Goal: Task Accomplishment & Management: Manage account settings

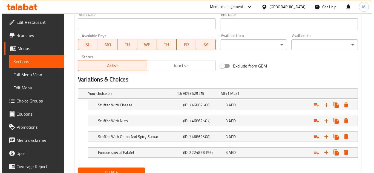
scroll to position [266, 0]
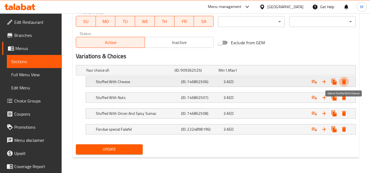
click at [343, 80] on icon "Expand" at bounding box center [344, 81] width 4 height 5
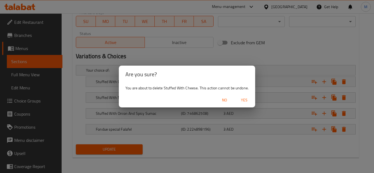
click at [244, 100] on span "Yes" at bounding box center [244, 100] width 13 height 7
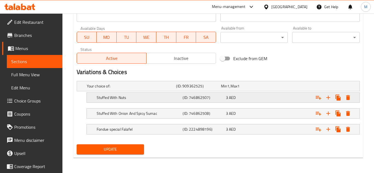
scroll to position [250, 0]
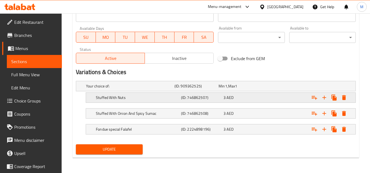
click at [346, 98] on icon "Expand" at bounding box center [344, 97] width 7 height 7
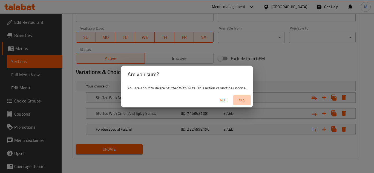
click at [239, 99] on span "Yes" at bounding box center [241, 100] width 13 height 7
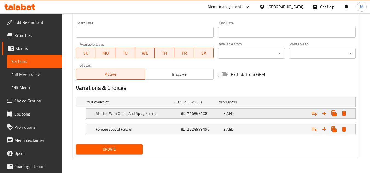
click at [344, 115] on icon "Expand" at bounding box center [344, 113] width 4 height 5
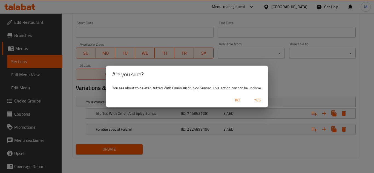
click at [256, 101] on span "Yes" at bounding box center [257, 100] width 13 height 7
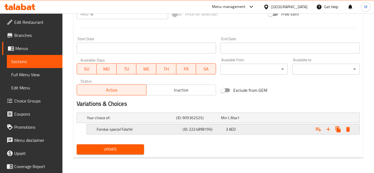
scroll to position [218, 0]
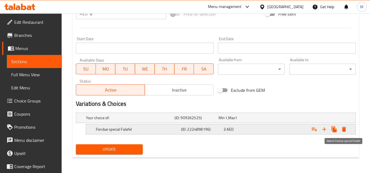
click at [344, 131] on icon "Expand" at bounding box center [344, 129] width 4 height 5
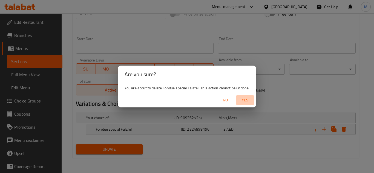
drag, startPoint x: 245, startPoint y: 98, endPoint x: 234, endPoint y: 113, distance: 19.0
click at [245, 98] on span "Yes" at bounding box center [244, 100] width 13 height 7
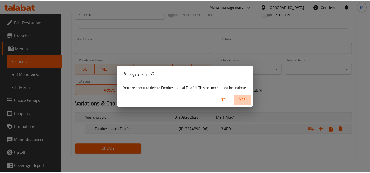
scroll to position [216, 0]
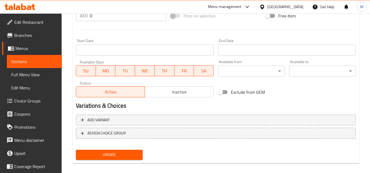
click at [115, 152] on span "Update" at bounding box center [109, 155] width 58 height 7
